Goal: Download file/media

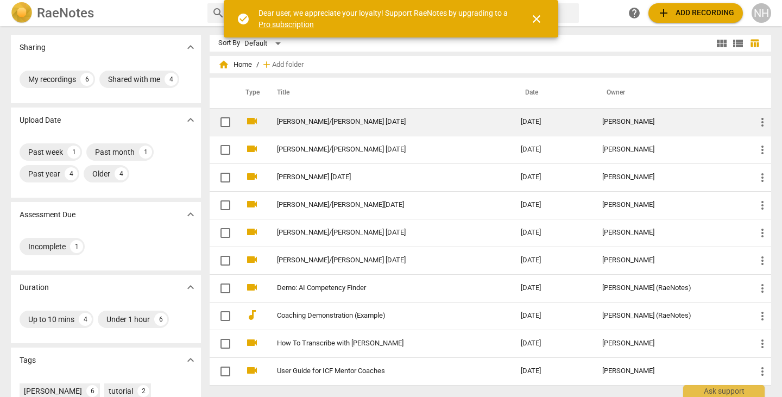
click at [316, 129] on td "[PERSON_NAME]/[PERSON_NAME] [DATE]" at bounding box center [388, 122] width 248 height 28
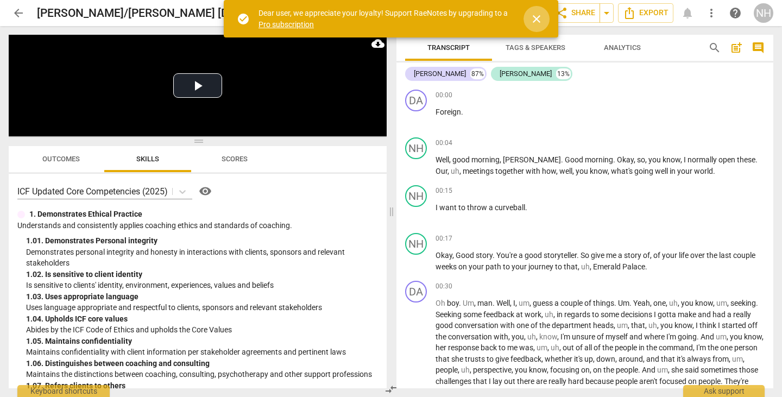
click at [534, 20] on span "close" at bounding box center [536, 18] width 13 height 13
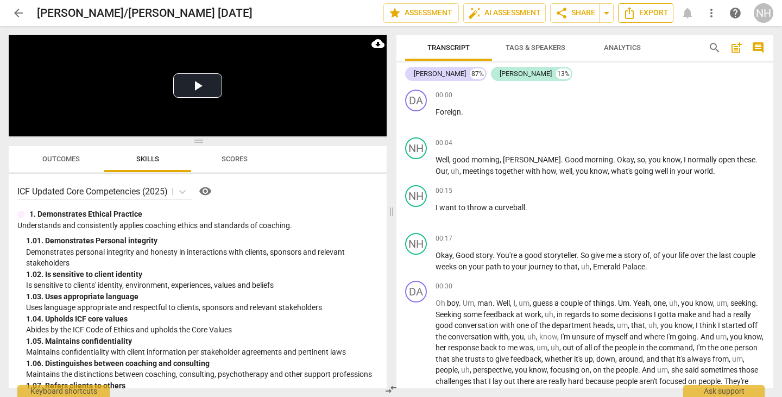
click at [625, 17] on icon "Export" at bounding box center [629, 13] width 13 height 13
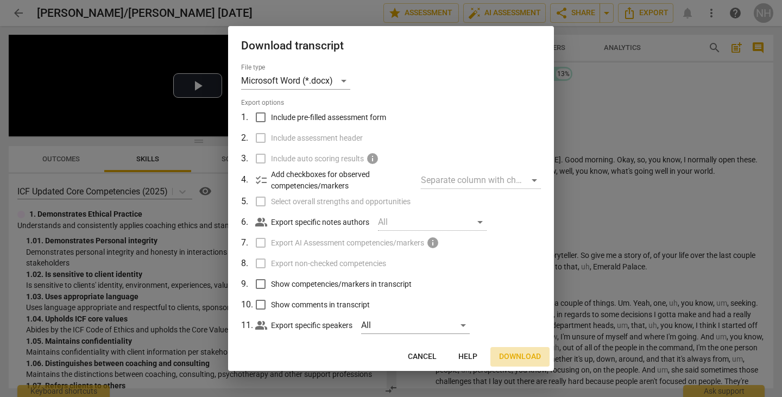
click at [517, 357] on span "Download" at bounding box center [520, 357] width 42 height 11
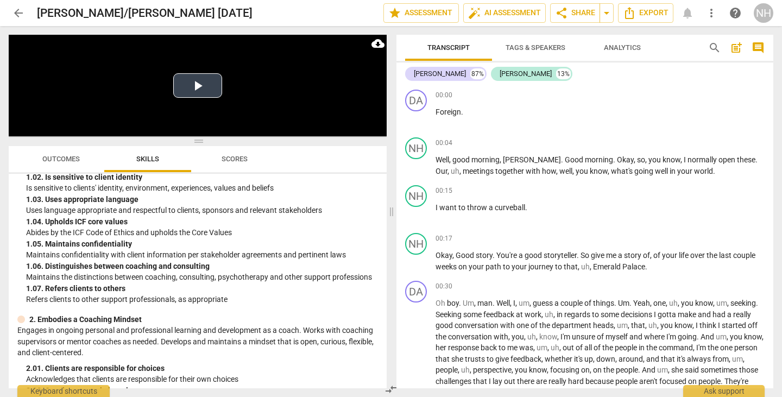
scroll to position [99, 0]
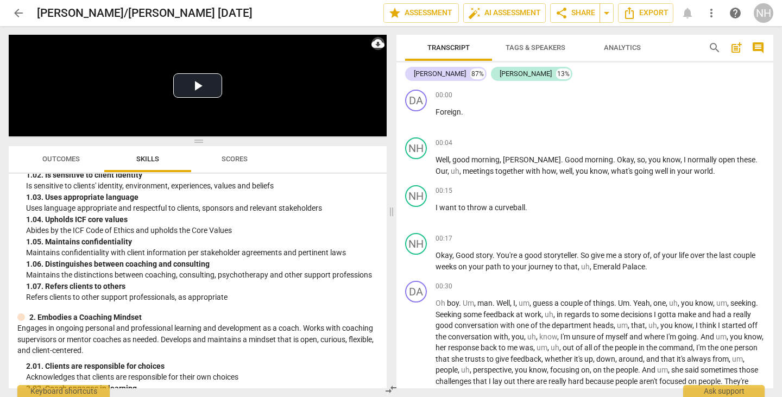
click at [380, 47] on span "cloud_download" at bounding box center [378, 43] width 13 height 13
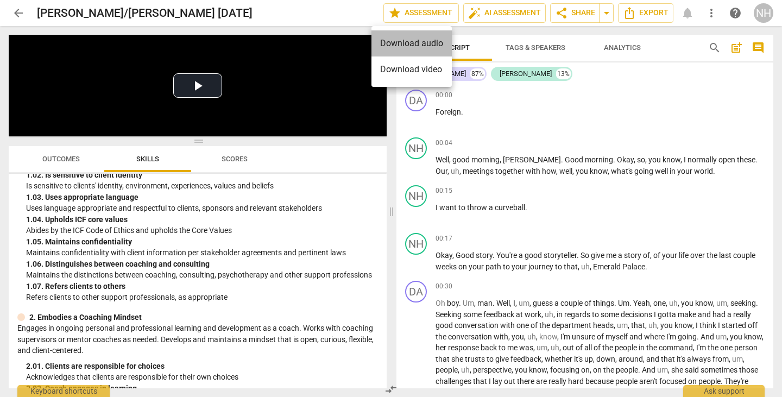
click at [392, 43] on li "Download audio" at bounding box center [412, 43] width 80 height 26
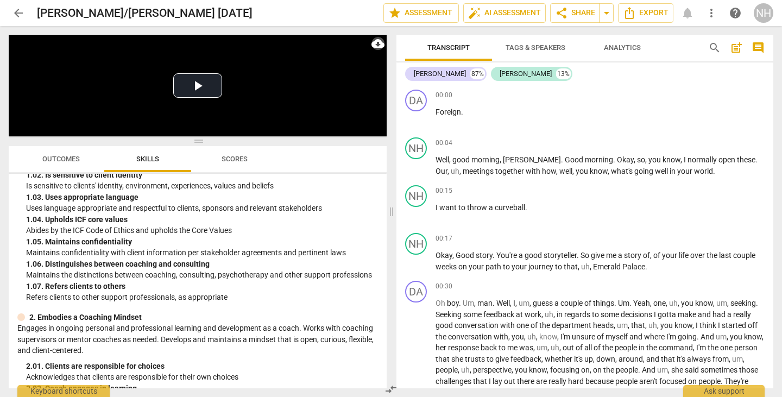
click at [377, 45] on span "cloud_download" at bounding box center [378, 43] width 13 height 13
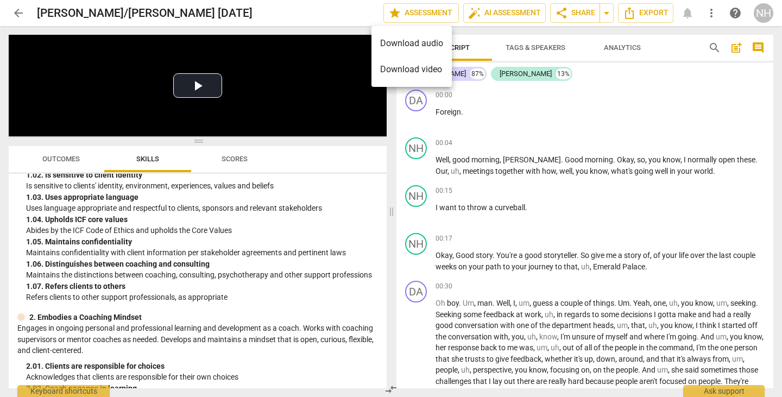
click at [387, 70] on li "Download video" at bounding box center [412, 70] width 80 height 26
